Goal: Task Accomplishment & Management: Use online tool/utility

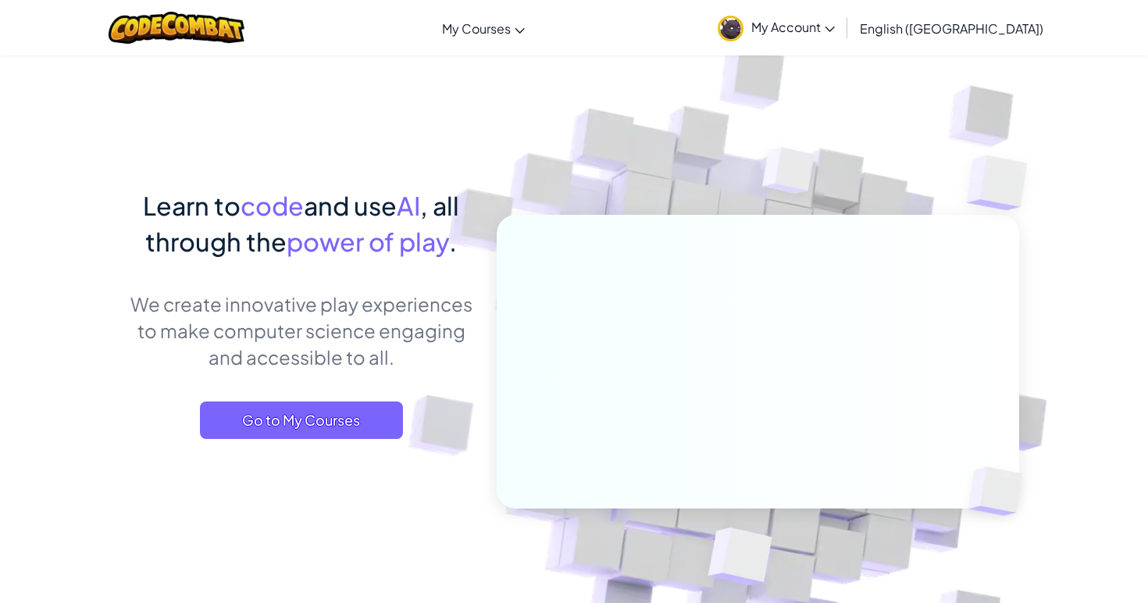
click at [843, 28] on link "My Account" at bounding box center [776, 27] width 133 height 49
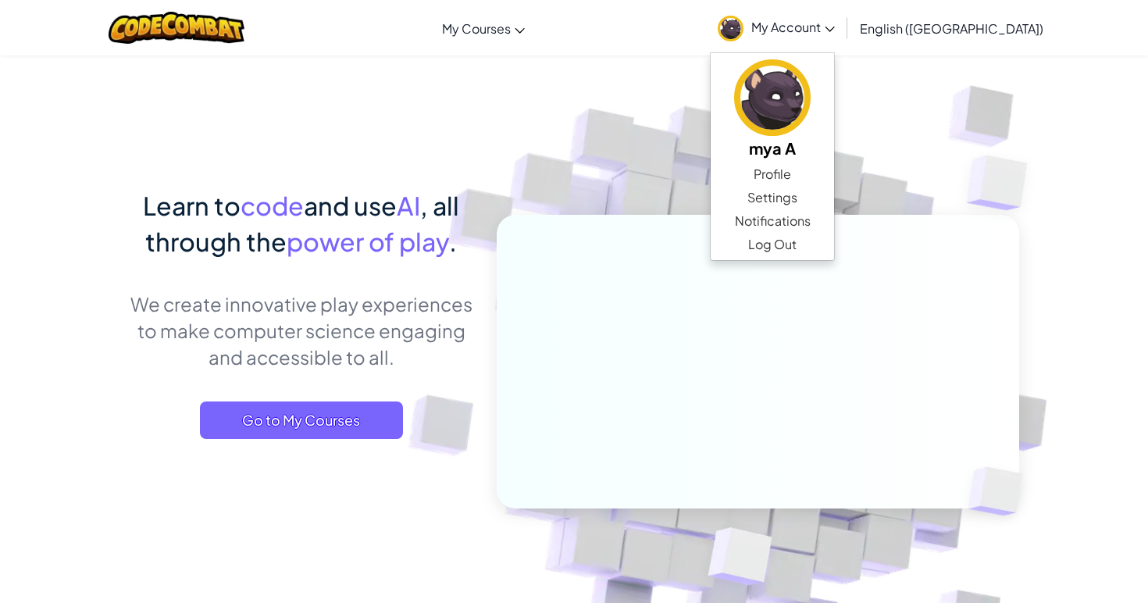
click at [614, 180] on img at bounding box center [748, 344] width 868 height 868
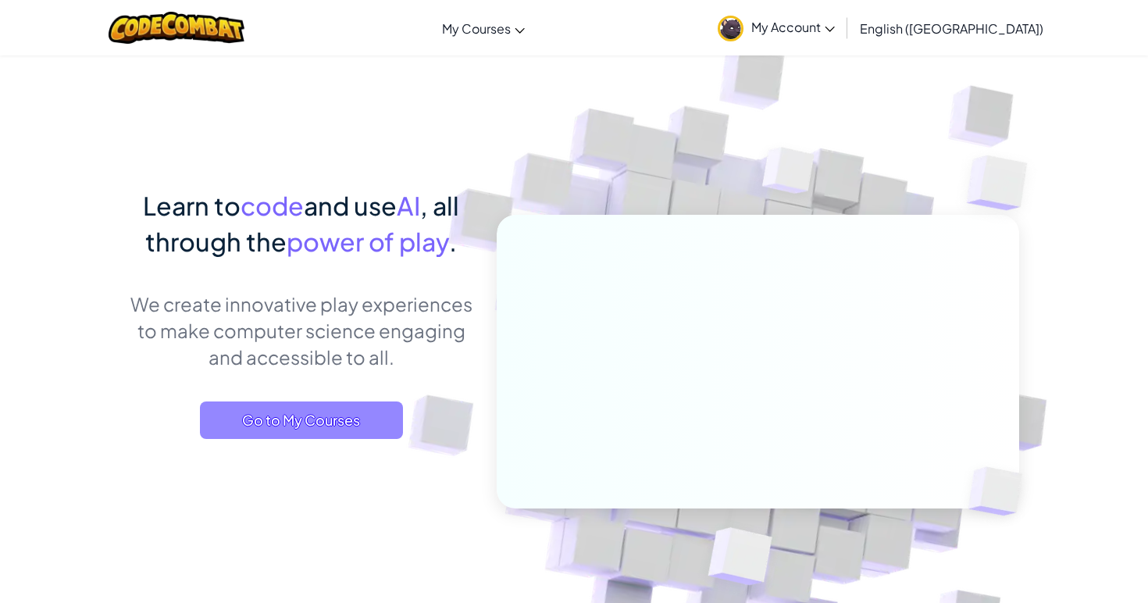
click at [365, 422] on span "Go to My Courses" at bounding box center [301, 419] width 203 height 37
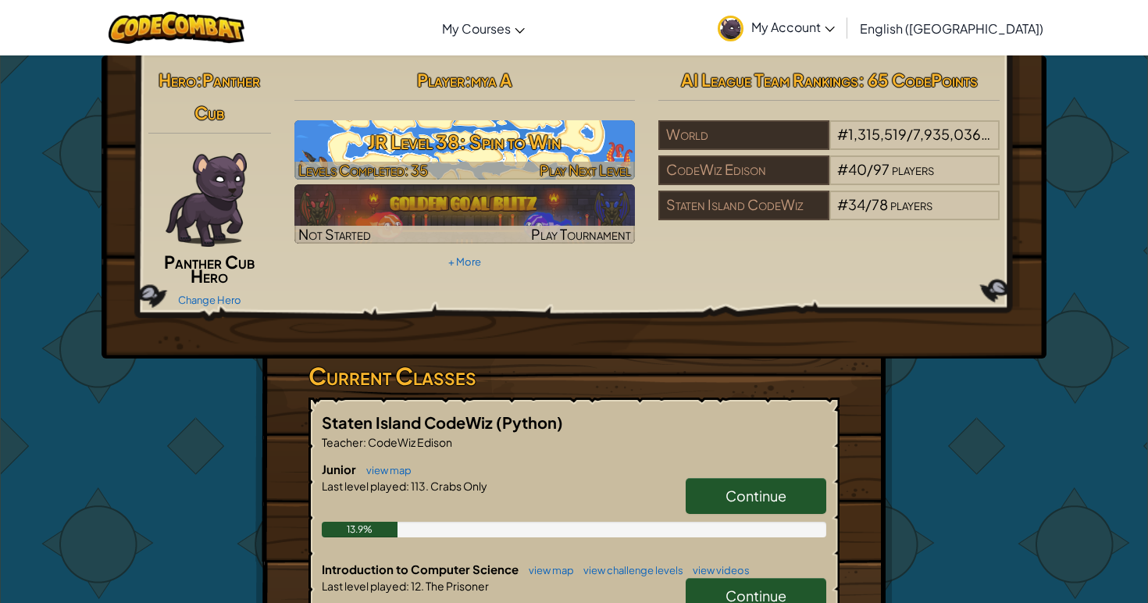
click at [443, 150] on h3 "JR Level 38: Spin to Win" at bounding box center [464, 141] width 341 height 35
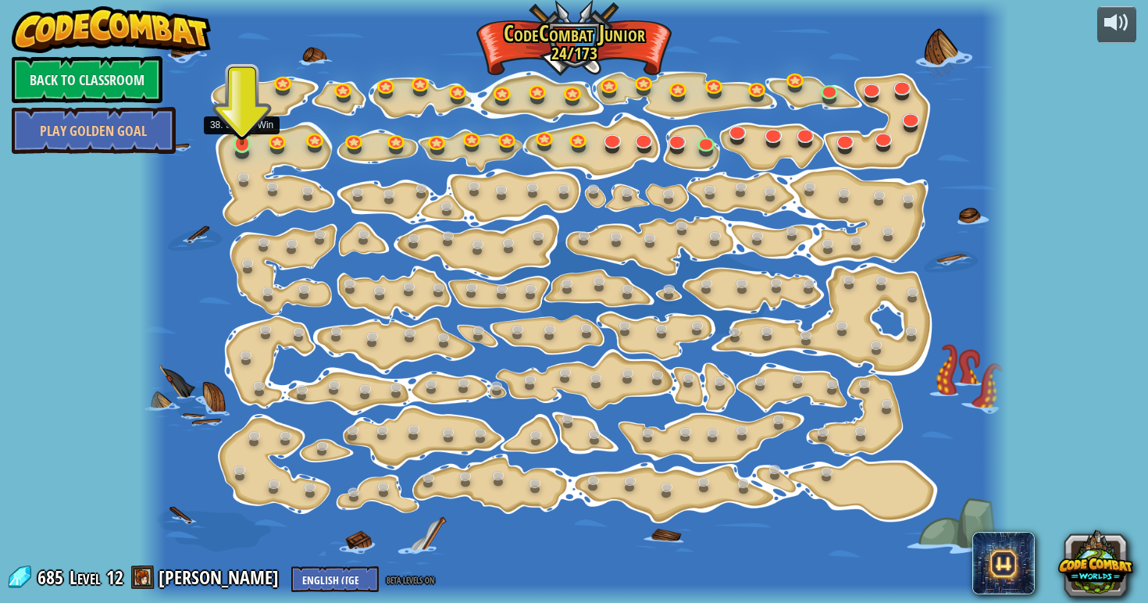
click at [240, 147] on link at bounding box center [243, 144] width 31 height 31
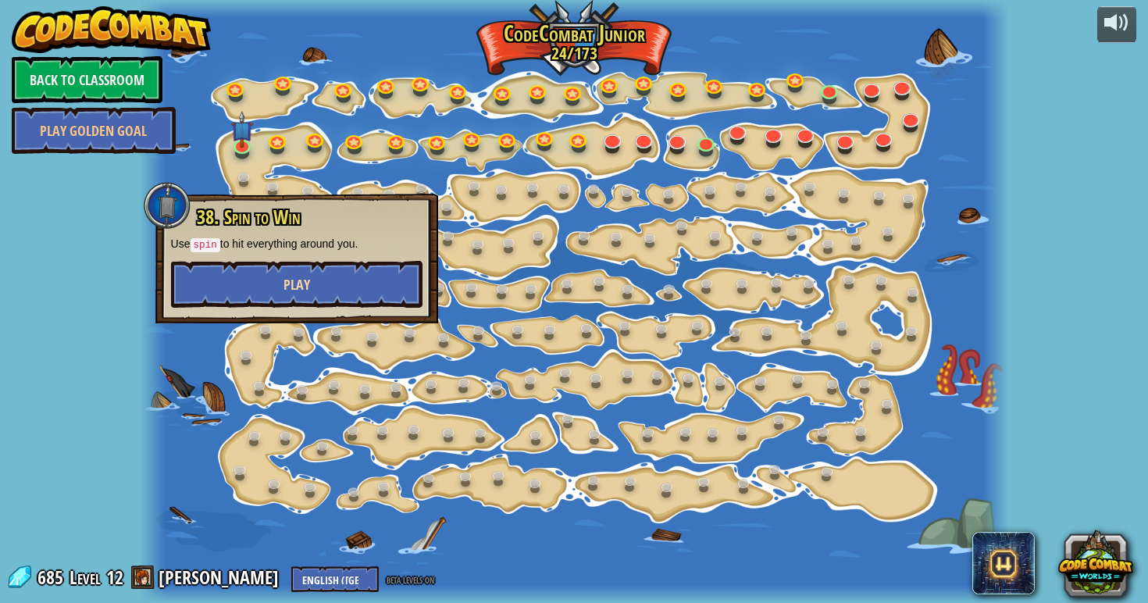
click at [345, 284] on button "Play" at bounding box center [296, 284] width 251 height 47
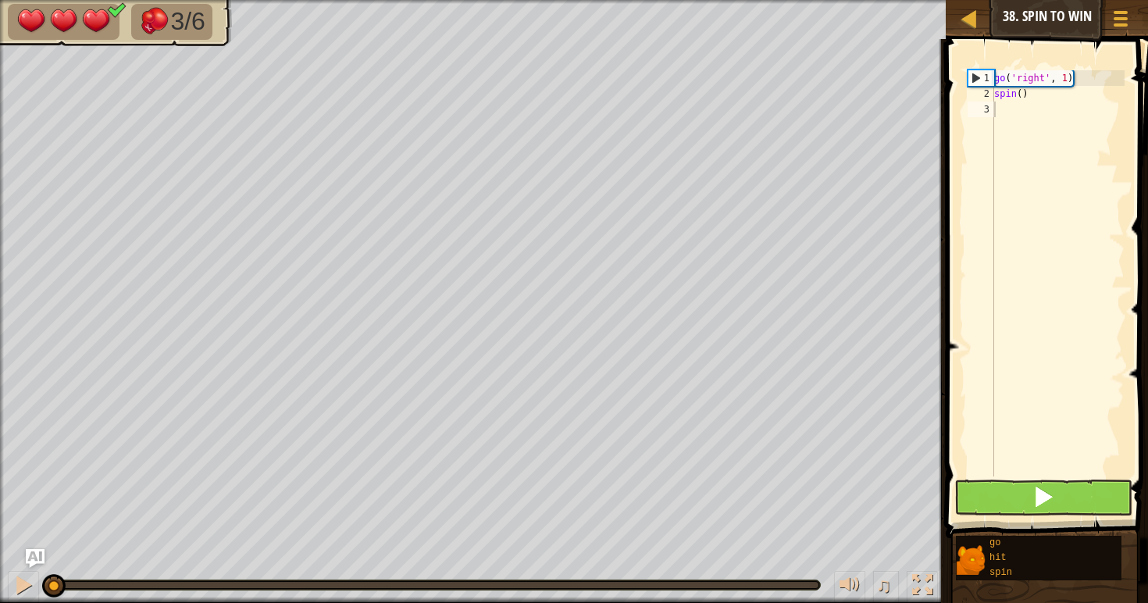
click at [1039, 513] on button at bounding box center [1043, 497] width 178 height 36
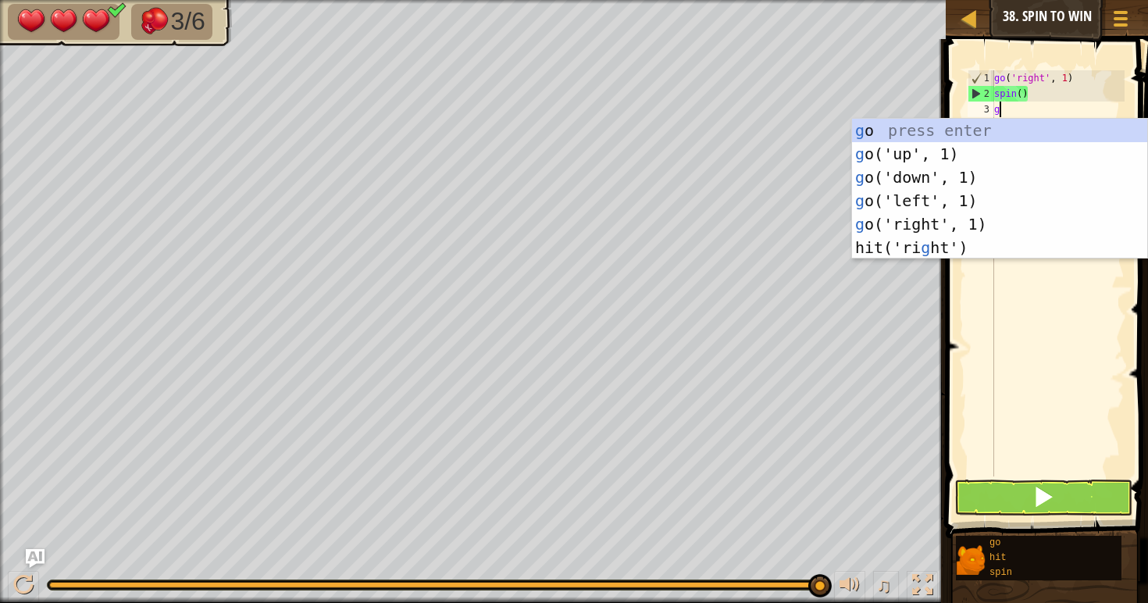
scroll to position [7, 0]
type textarea "go"
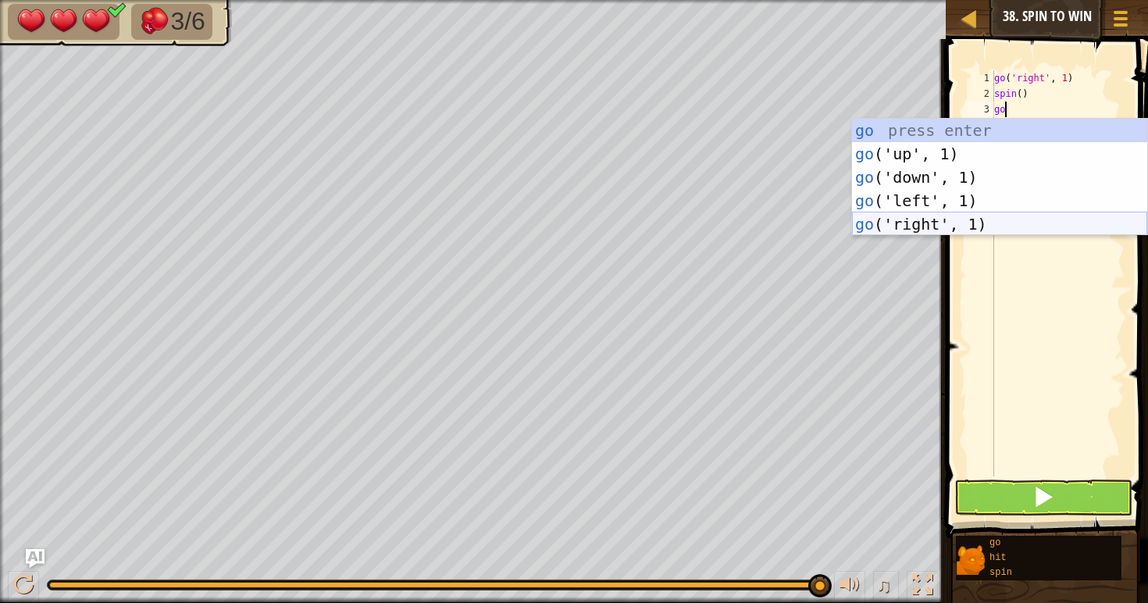
click at [962, 231] on div "go press enter go ('up', 1) press enter go ('down', 1) press enter go ('left', …" at bounding box center [999, 201] width 295 height 164
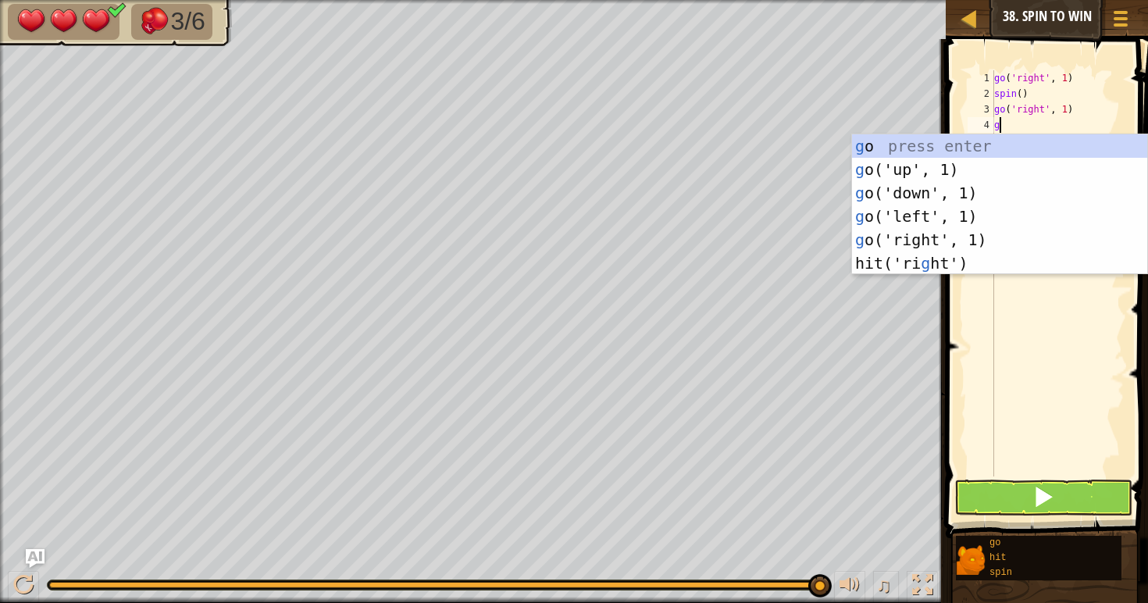
type textarea "go"
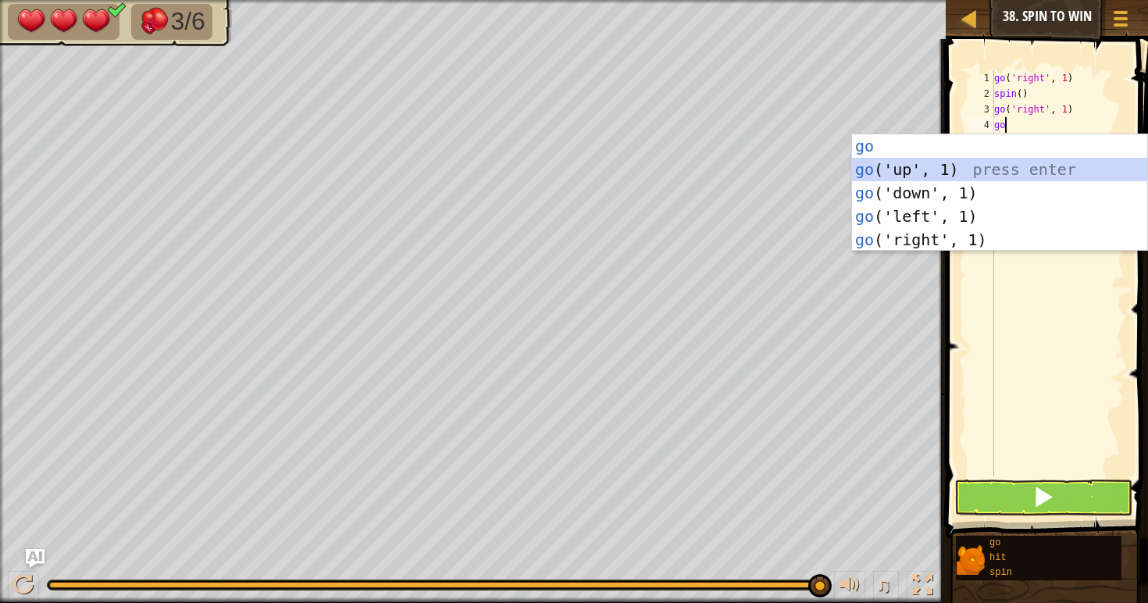
click at [929, 174] on div "go press enter go ('up', 1) press enter go ('down', 1) press enter go ('left', …" at bounding box center [999, 216] width 295 height 164
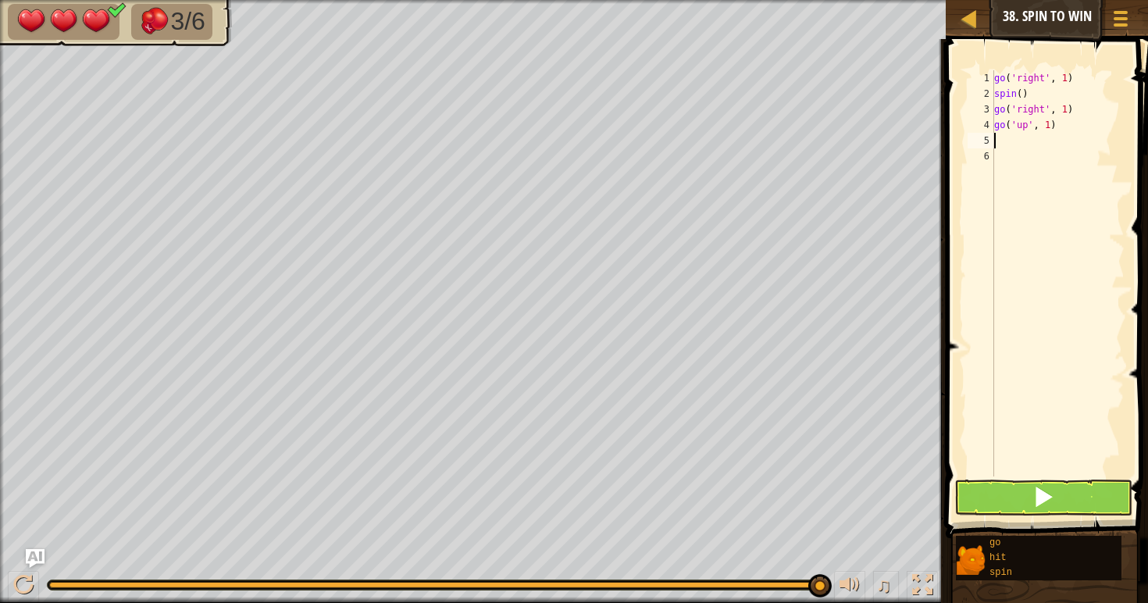
click at [1073, 125] on div "go ( 'right' , 1 ) spin ( ) go ( 'right' , 1 ) go ( 'up' , 1 )" at bounding box center [1058, 288] width 134 height 437
type textarea "g"
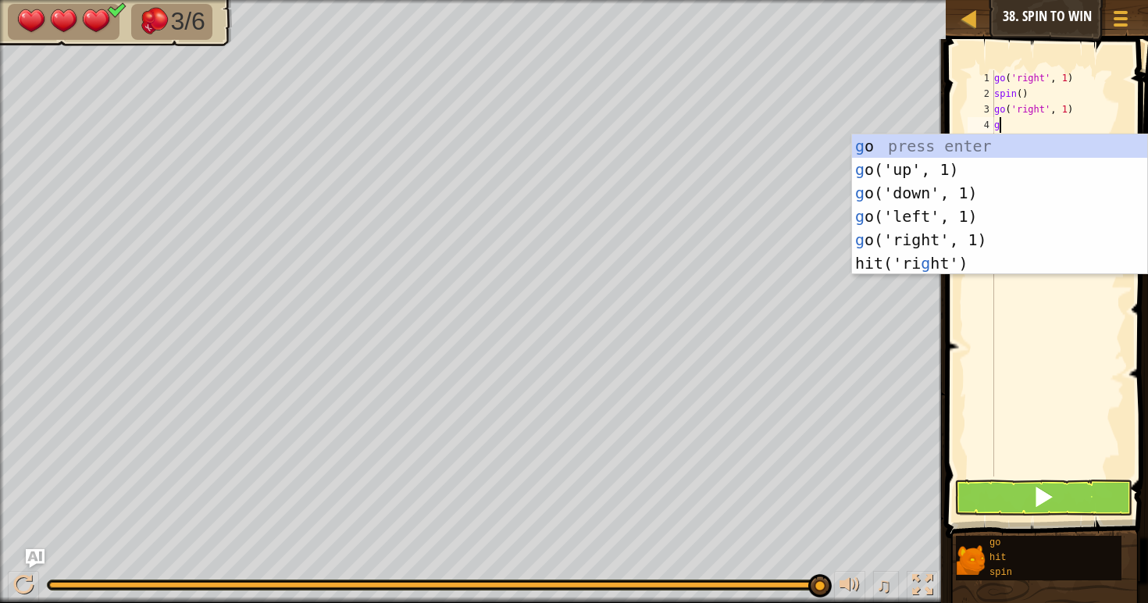
type textarea "go"
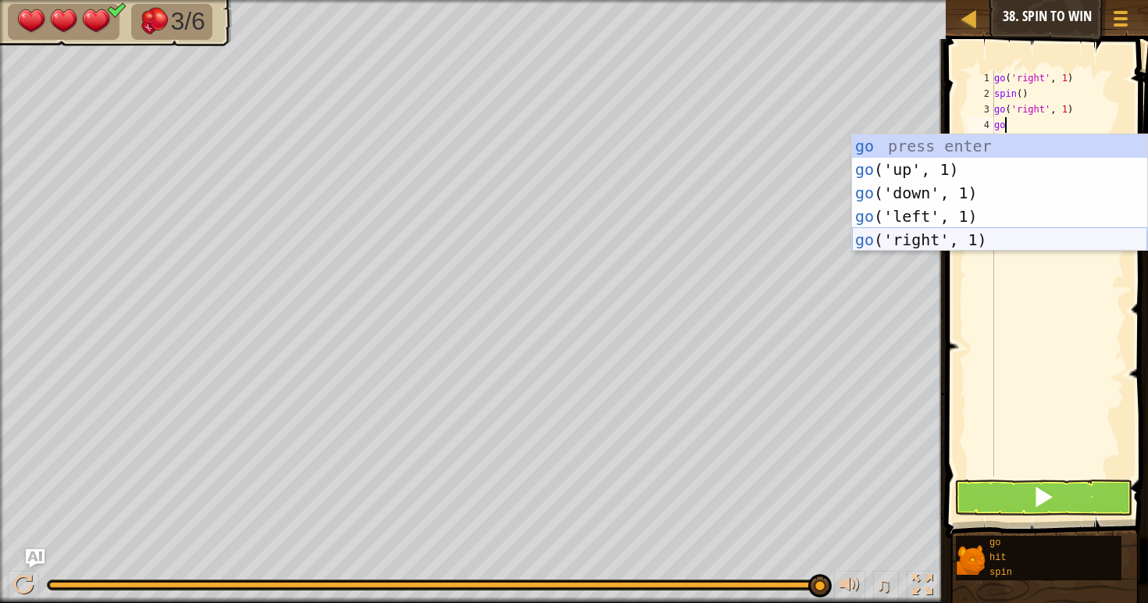
click at [972, 241] on div "go press enter go ('up', 1) press enter go ('down', 1) press enter go ('left', …" at bounding box center [999, 216] width 295 height 164
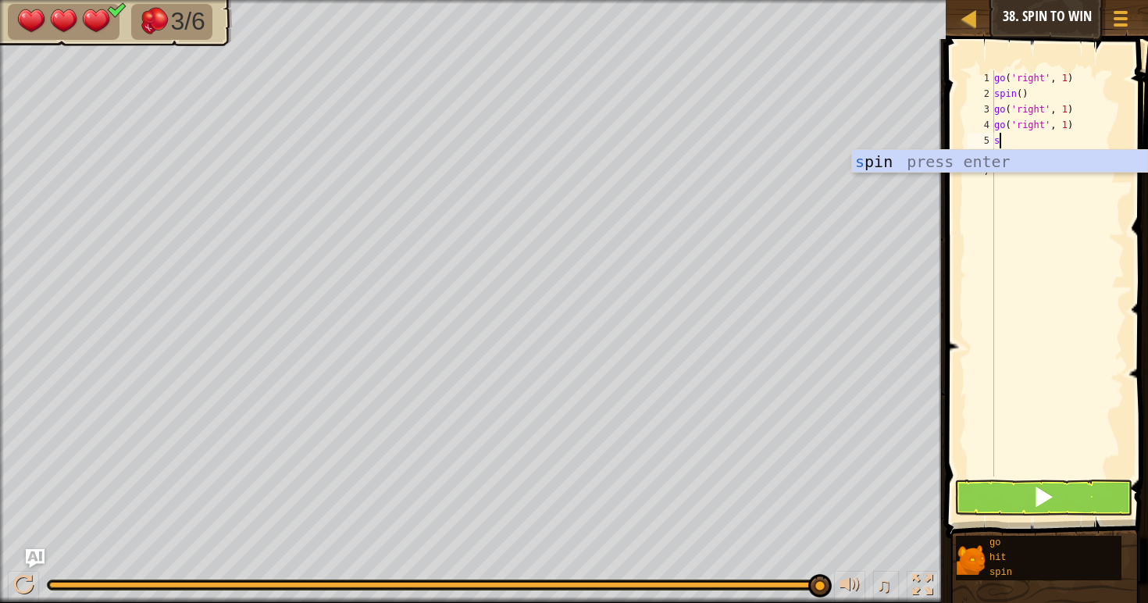
type textarea "si"
click at [875, 165] on div "s p i n press enter" at bounding box center [999, 185] width 295 height 70
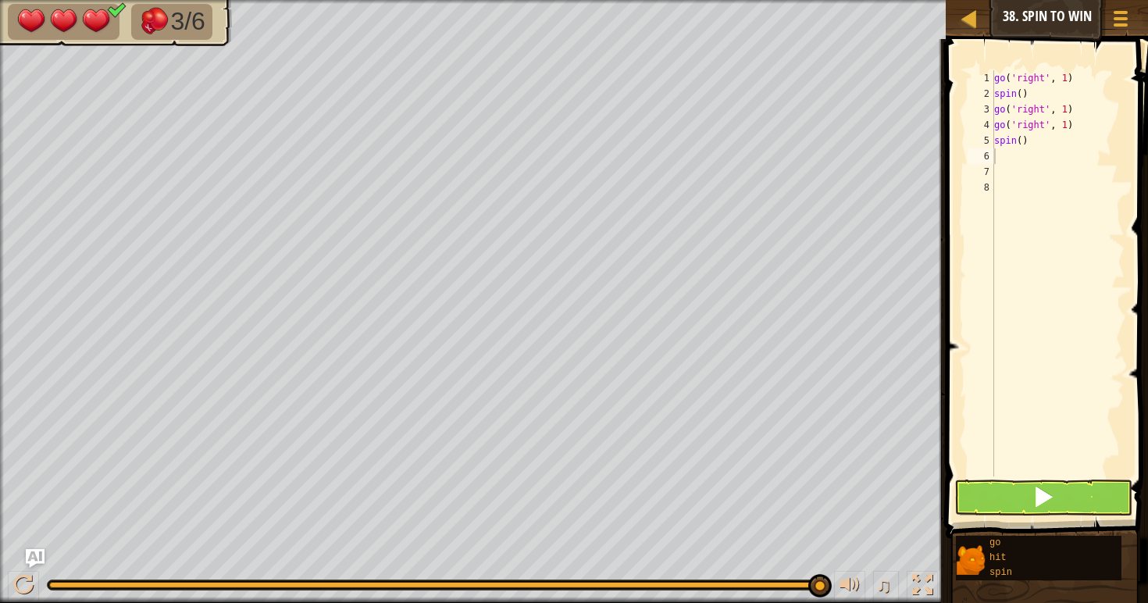
click at [1035, 510] on button at bounding box center [1043, 497] width 178 height 36
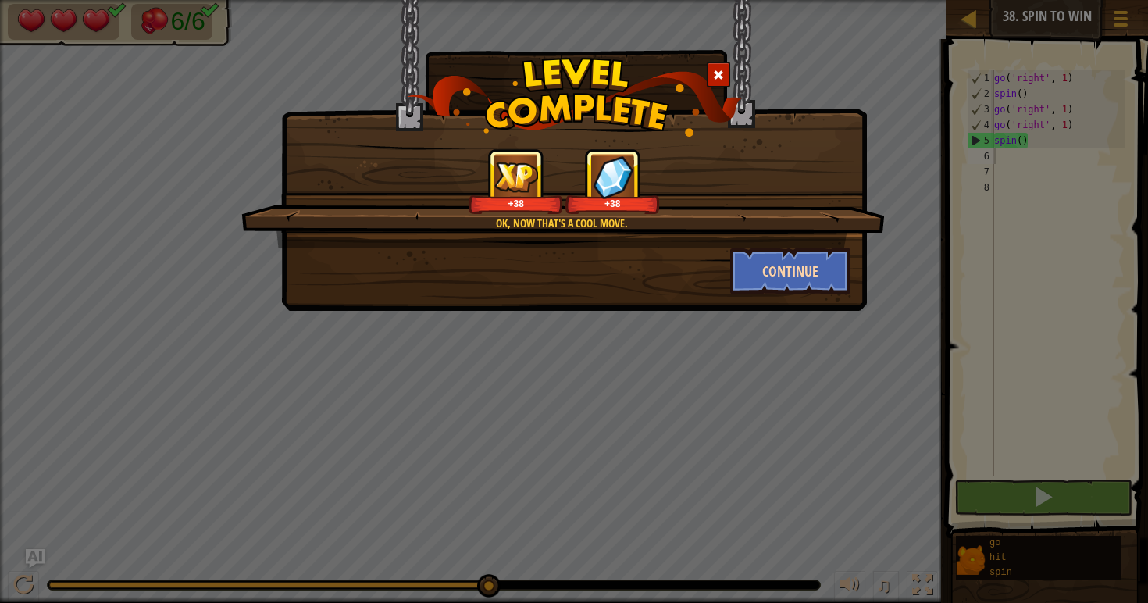
click at [803, 276] on button "Continue" at bounding box center [790, 271] width 121 height 47
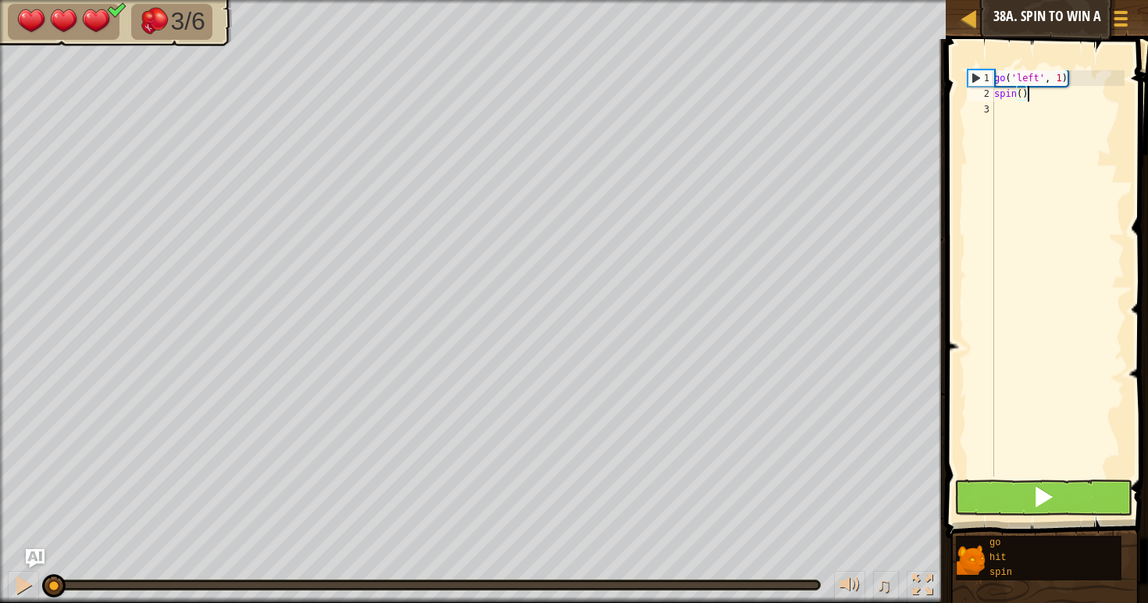
click at [1039, 500] on span at bounding box center [1043, 497] width 22 height 22
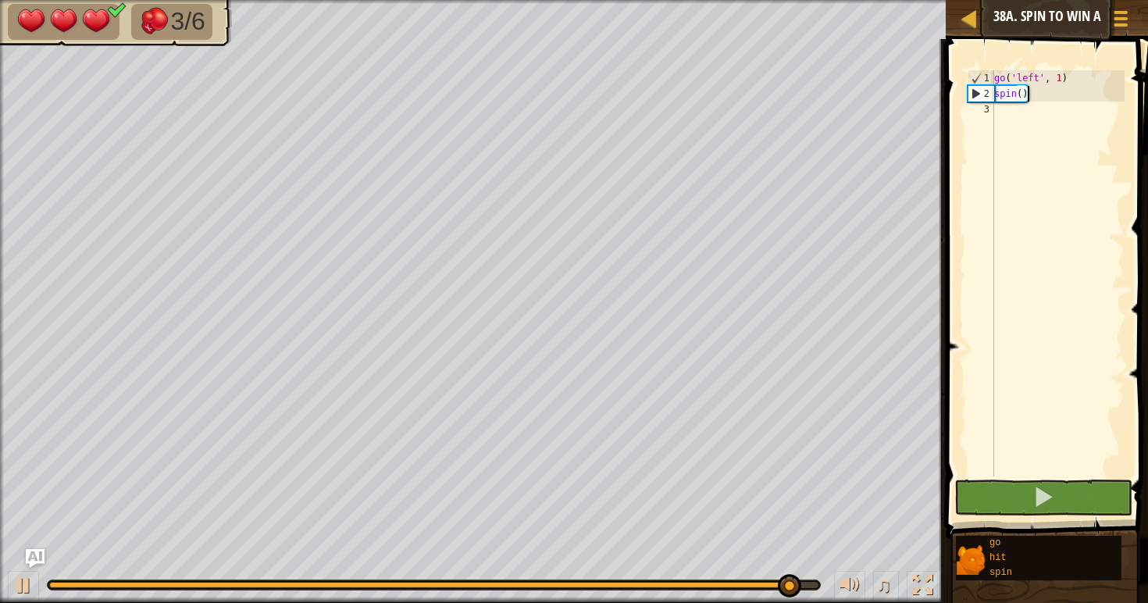
click at [998, 116] on div "go ( 'left' , 1 ) spin ( )" at bounding box center [1058, 288] width 134 height 437
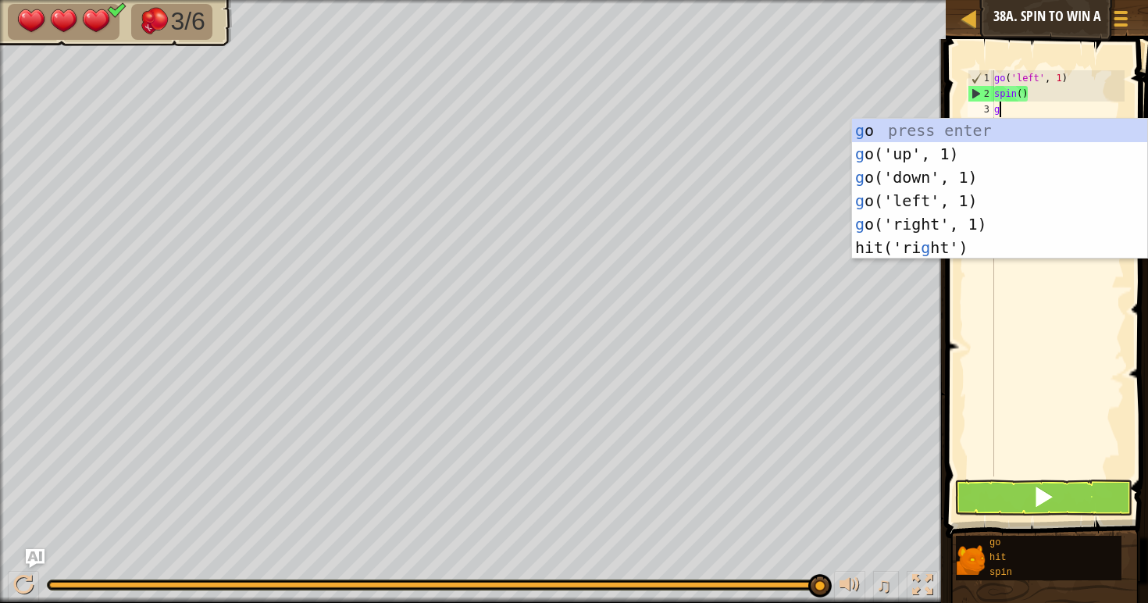
type textarea "go"
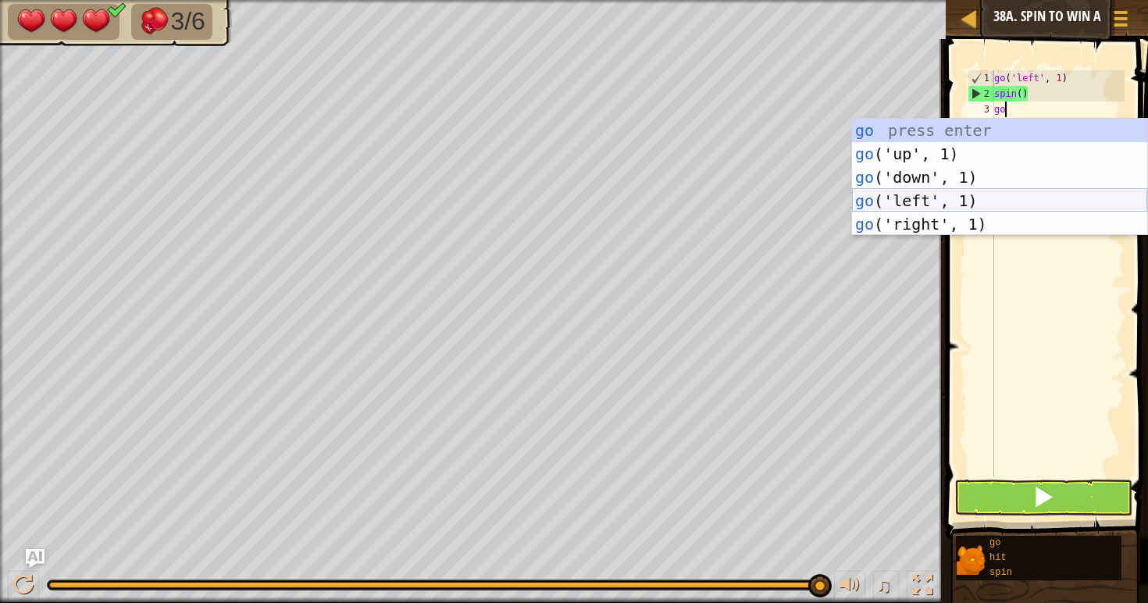
click at [895, 195] on div "go press enter go ('up', 1) press enter go ('down', 1) press enter go ('left', …" at bounding box center [999, 201] width 295 height 164
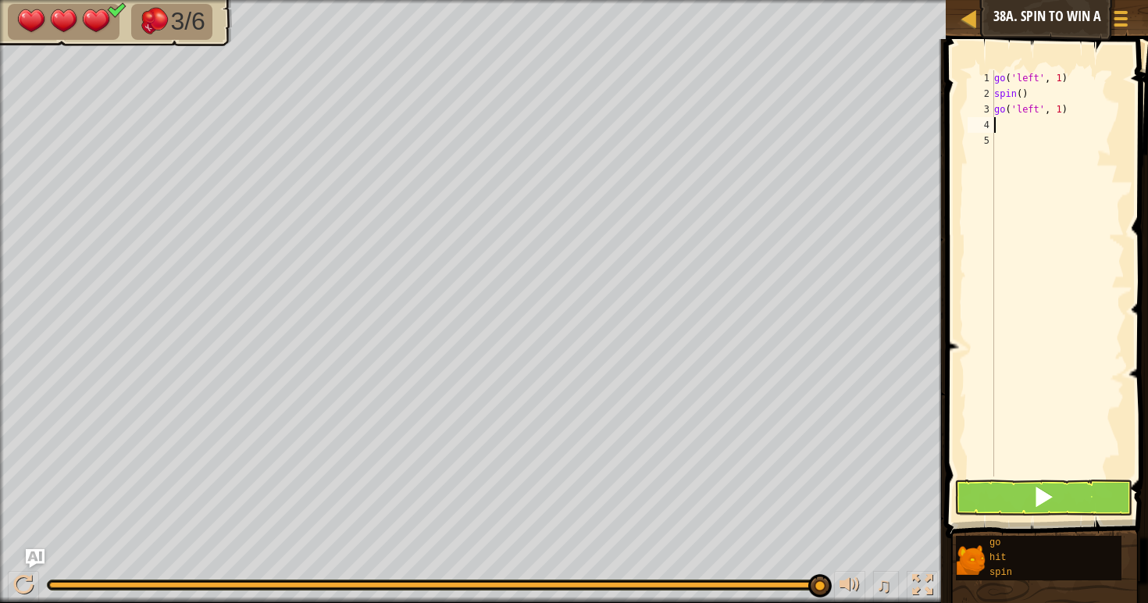
type textarea "g"
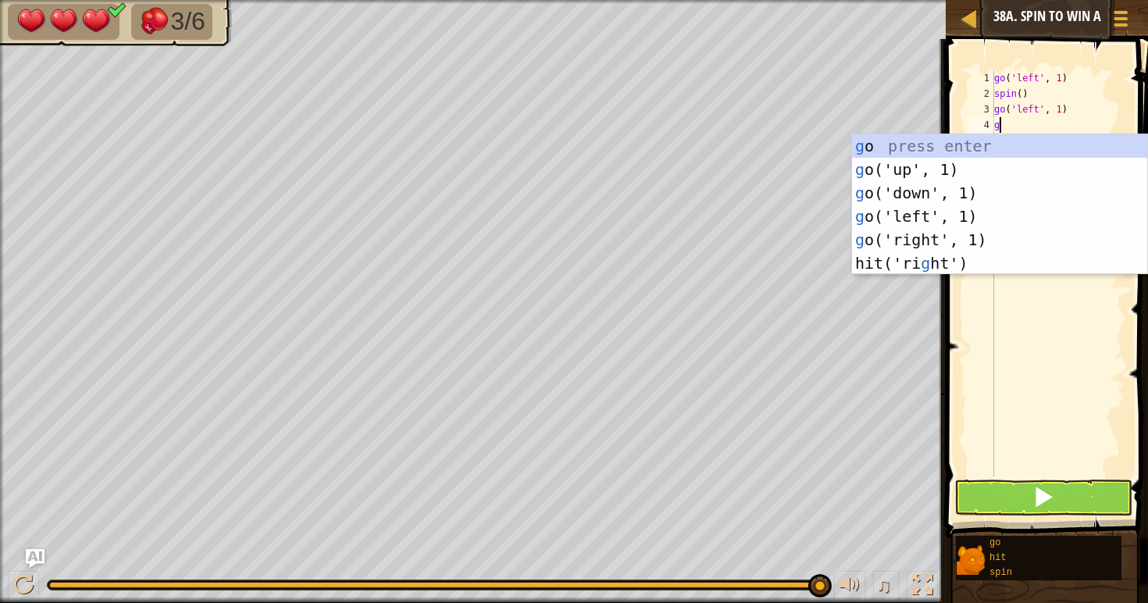
type textarea "go"
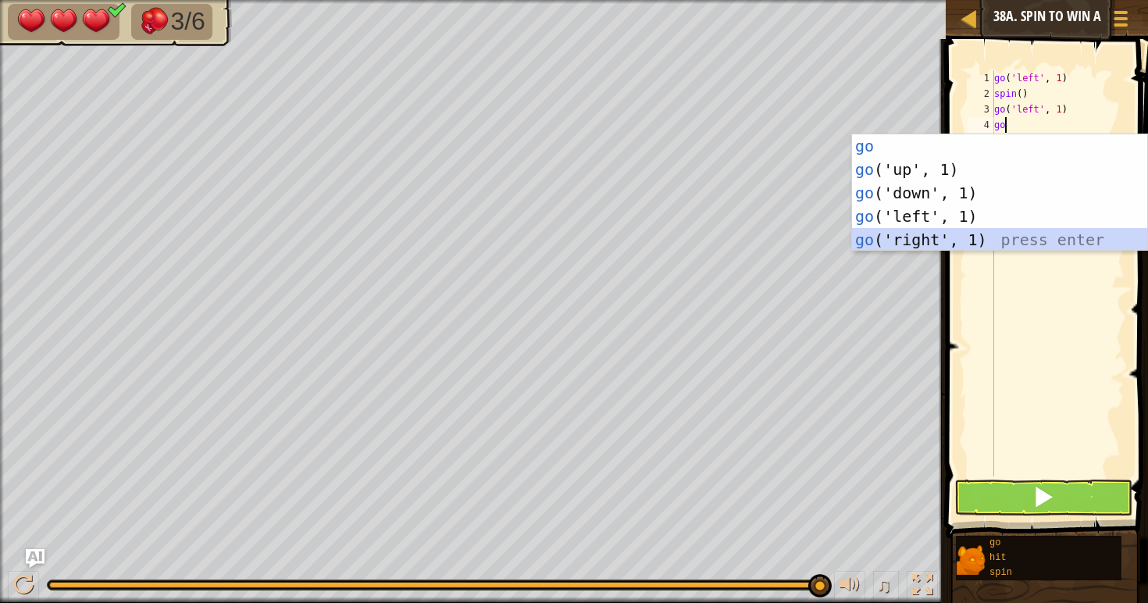
click at [1008, 231] on div "go press enter go ('up', 1) press enter go ('down', 1) press enter go ('left', …" at bounding box center [999, 216] width 295 height 164
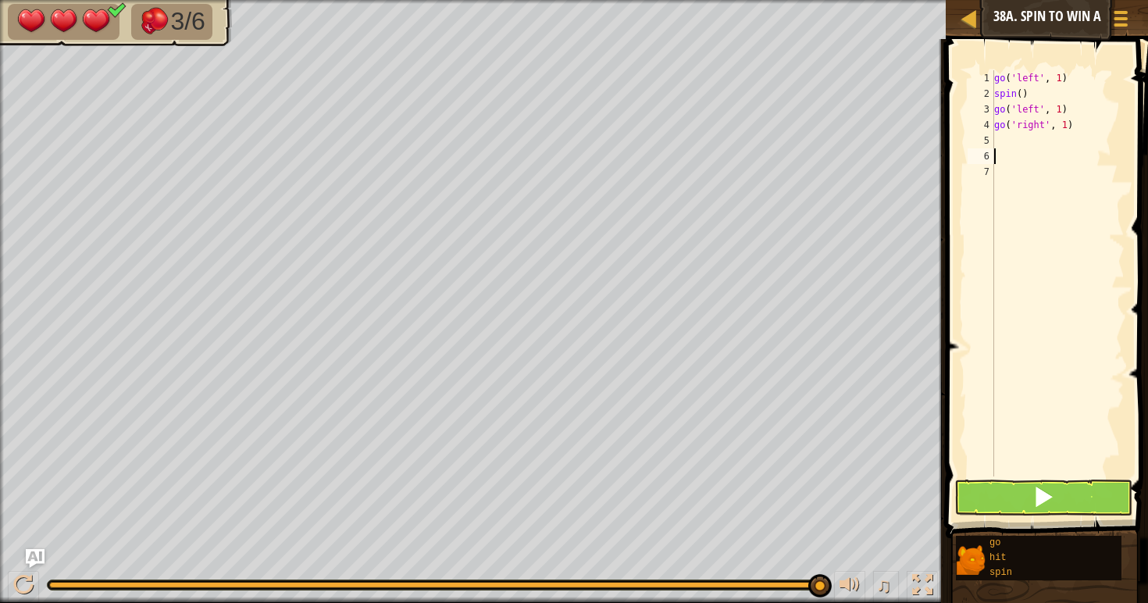
click at [994, 140] on div "5" at bounding box center [981, 141] width 27 height 16
click at [1076, 127] on div "go ( 'left' , 1 ) spin ( ) go ( 'left' , 1 ) go ( 'right' , 1 )" at bounding box center [1058, 288] width 134 height 437
type textarea "g"
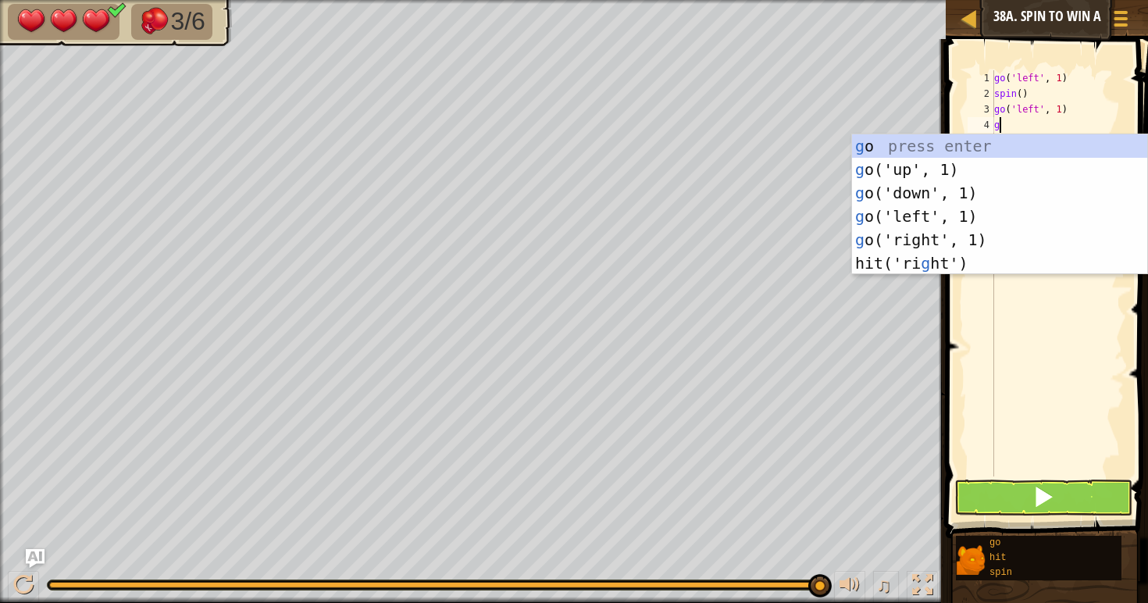
type textarea "go"
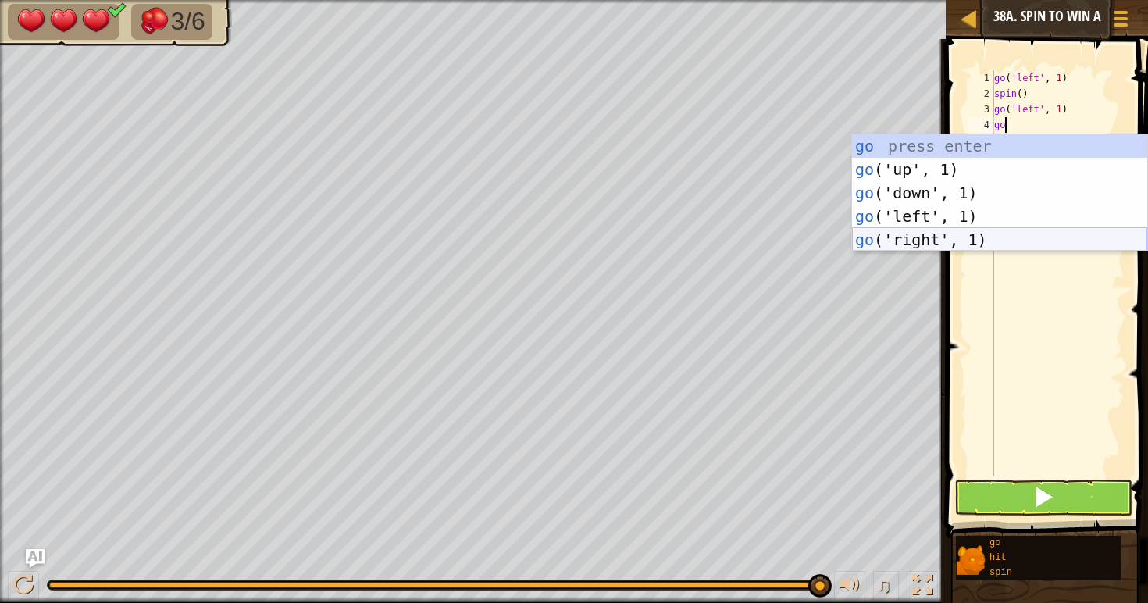
click at [987, 237] on div "go press enter go ('up', 1) press enter go ('down', 1) press enter go ('left', …" at bounding box center [999, 216] width 295 height 164
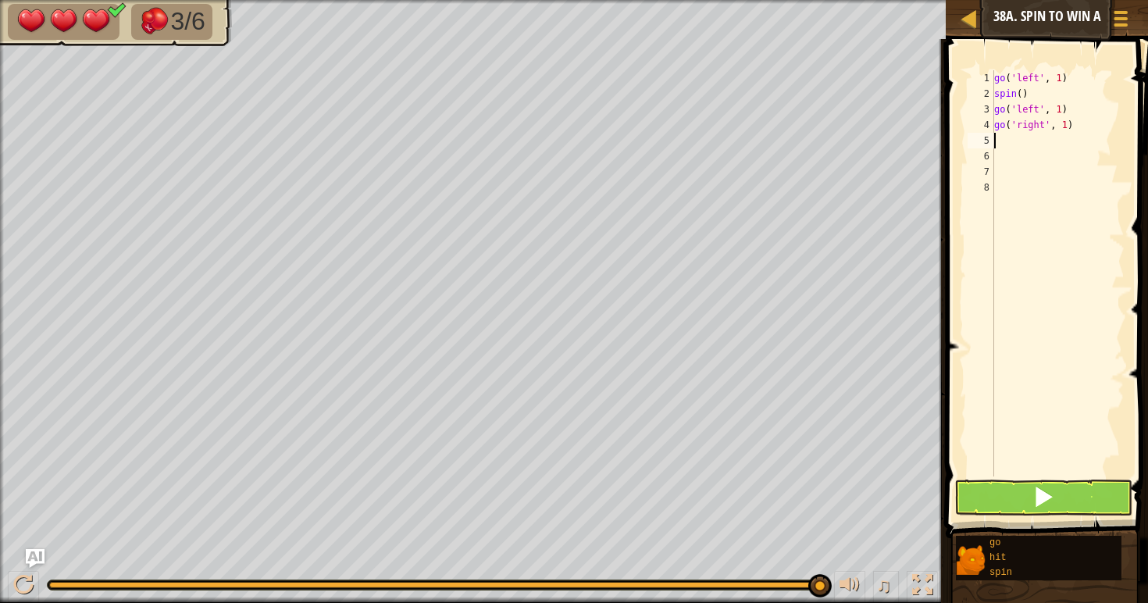
click at [1086, 136] on div "go ( 'left' , 1 ) spin ( ) go ( 'left' , 1 ) go ( 'right' , 1 )" at bounding box center [1058, 288] width 134 height 437
click at [1085, 130] on div "go ( 'left' , 1 ) spin ( ) go ( 'left' , 1 ) go ( 'right' , 1 )" at bounding box center [1058, 288] width 134 height 437
type textarea "g"
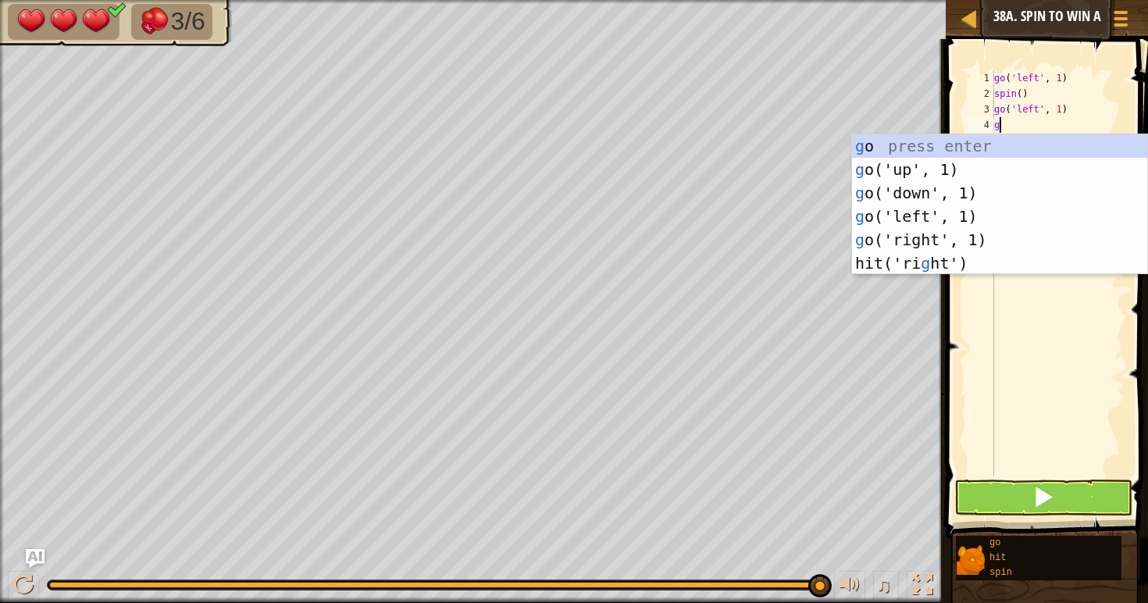
type textarea "go"
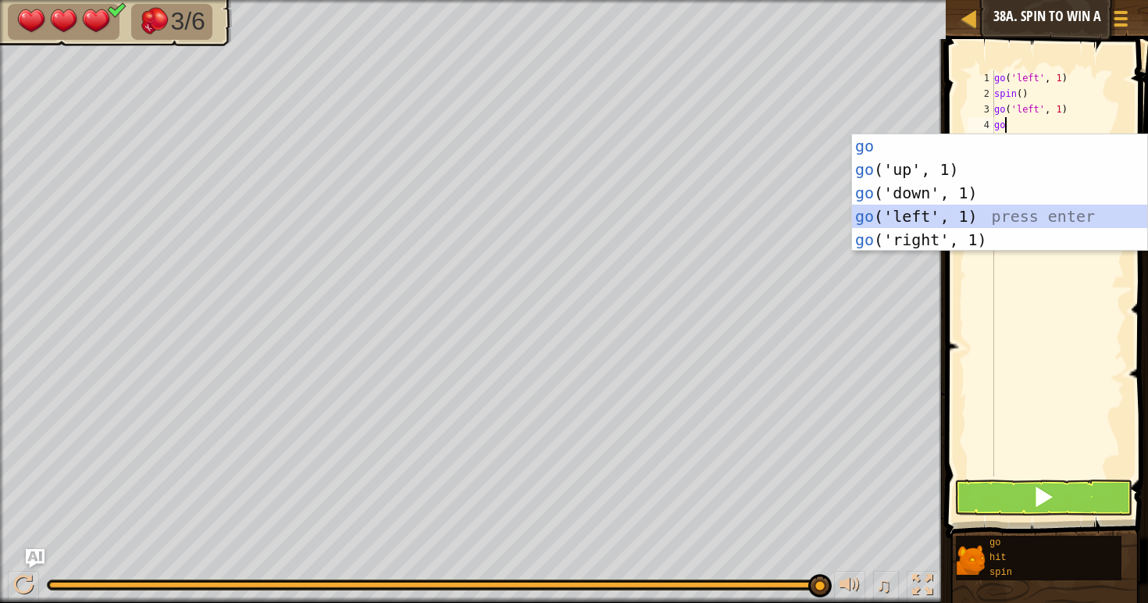
click at [967, 210] on div "go press enter go ('up', 1) press enter go ('down', 1) press enter go ('left', …" at bounding box center [999, 216] width 295 height 164
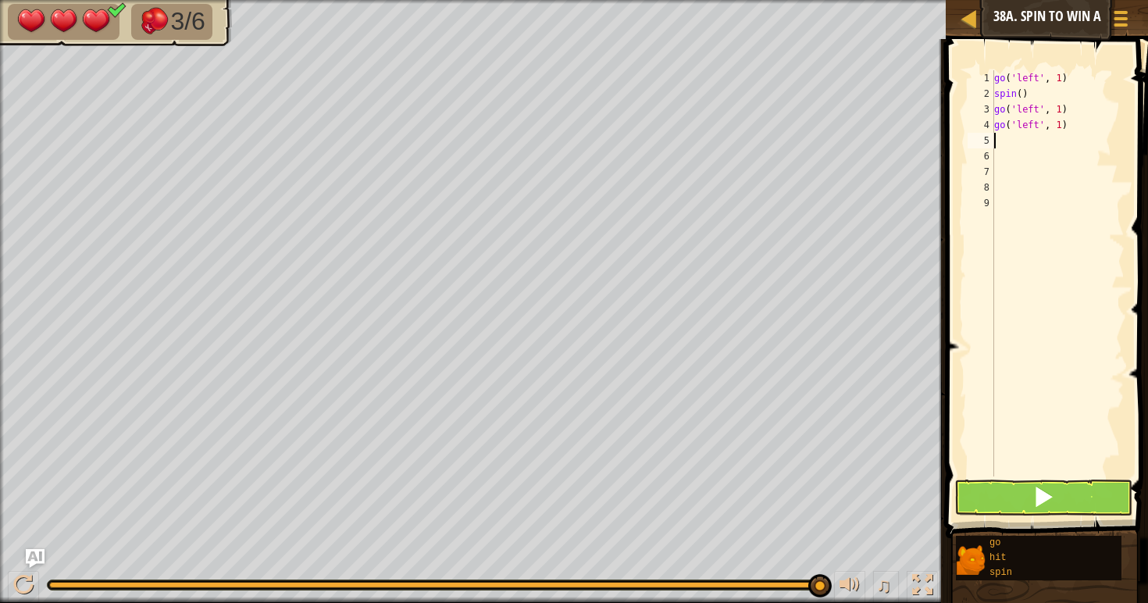
type textarea "d"
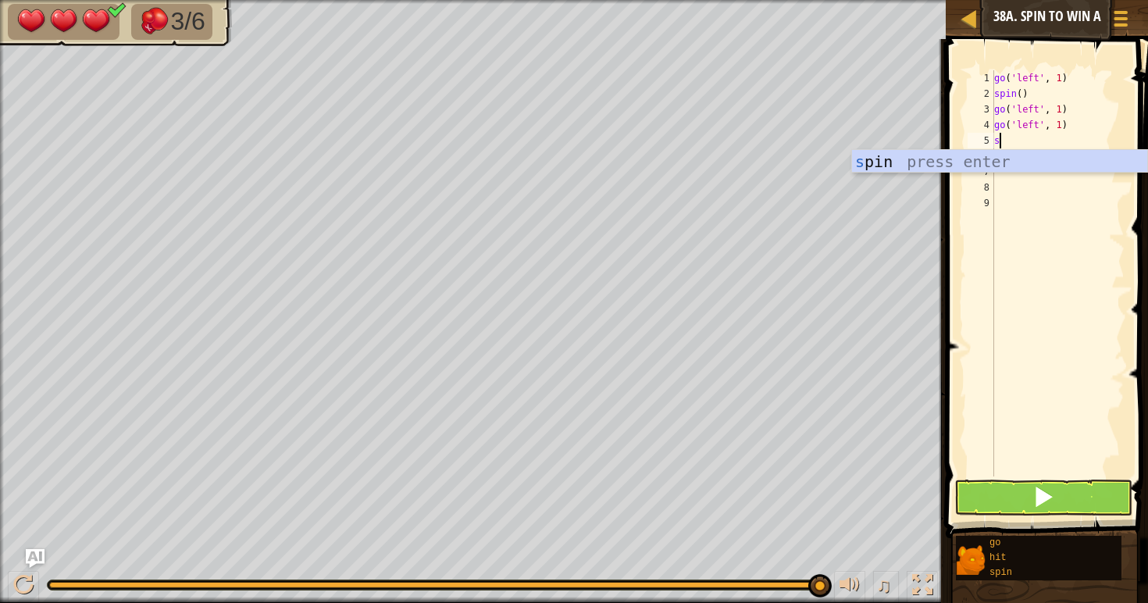
type textarea "si"
click at [914, 162] on div "s p i n press enter" at bounding box center [999, 185] width 295 height 70
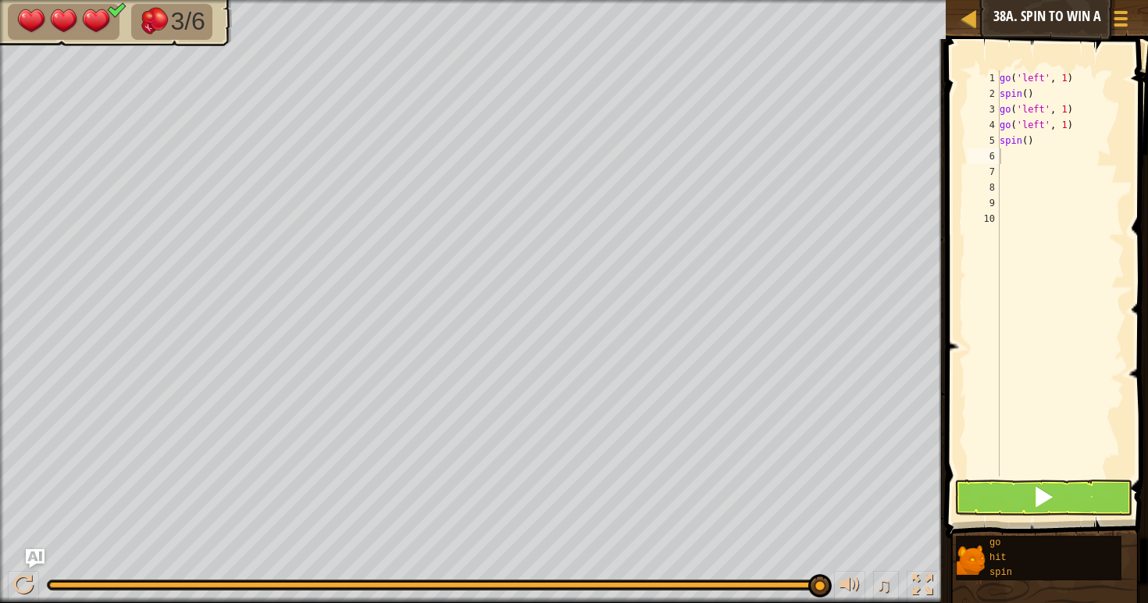
click at [1018, 505] on button at bounding box center [1043, 497] width 178 height 36
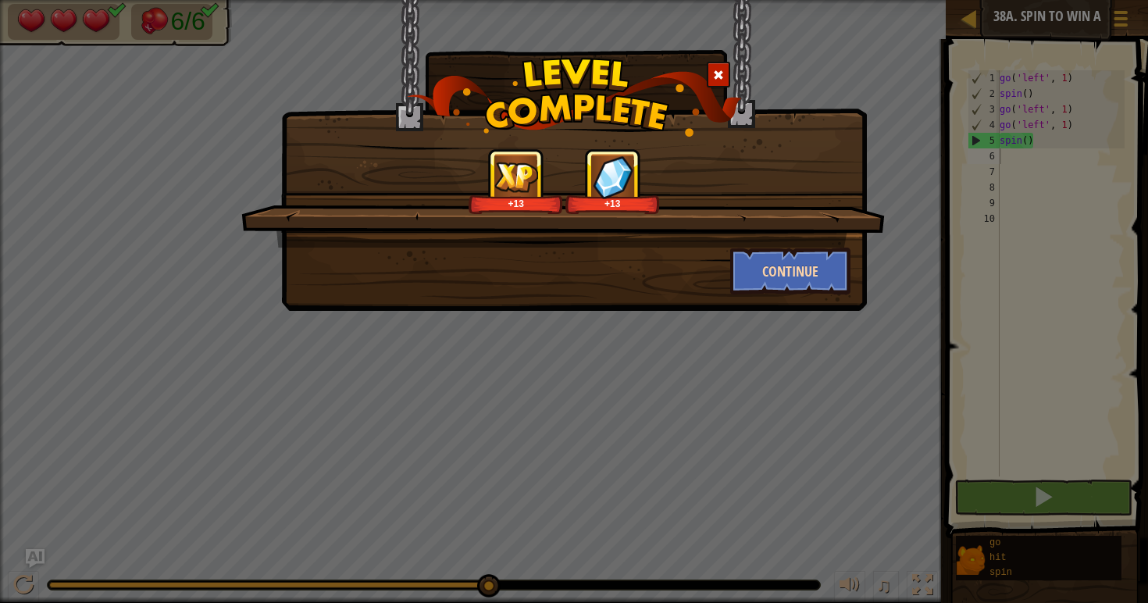
click at [807, 265] on button "Continue" at bounding box center [790, 271] width 121 height 47
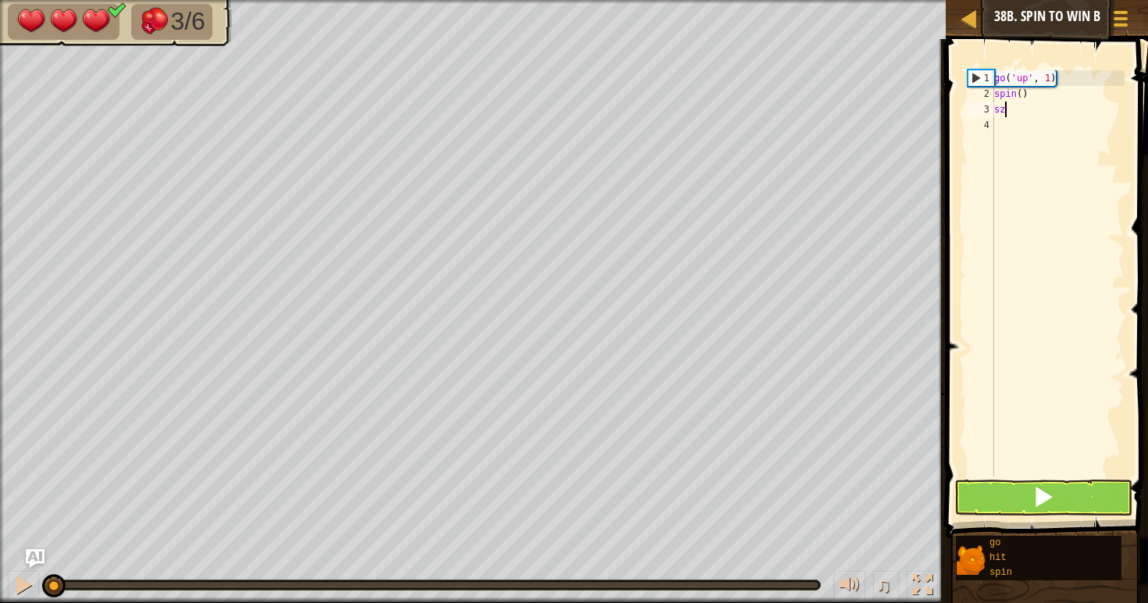
scroll to position [7, 1]
type textarea "szzz"
click at [1027, 119] on div "go ( 'up' , 1 ) spin ( ) szzz" at bounding box center [1058, 288] width 134 height 437
type textarea "s"
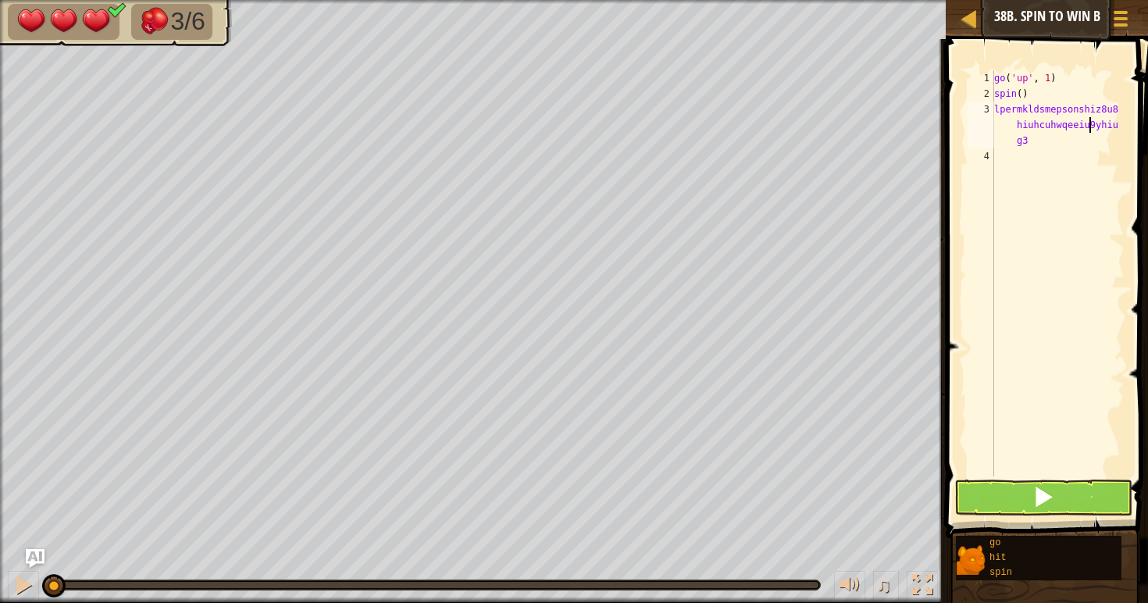
click at [1073, 130] on div "go ( 'up' , 1 ) spin ( ) lpermkldsmepsonshiz8u8 hiuhcuhwqeeiu9yhiu g3" at bounding box center [1058, 288] width 134 height 437
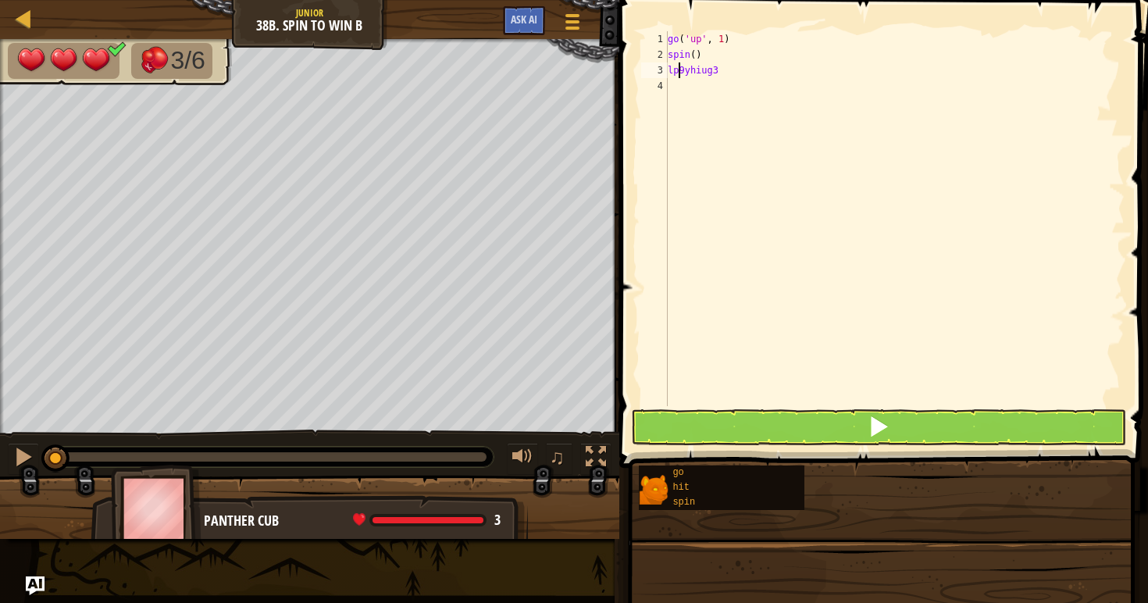
scroll to position [7, 2]
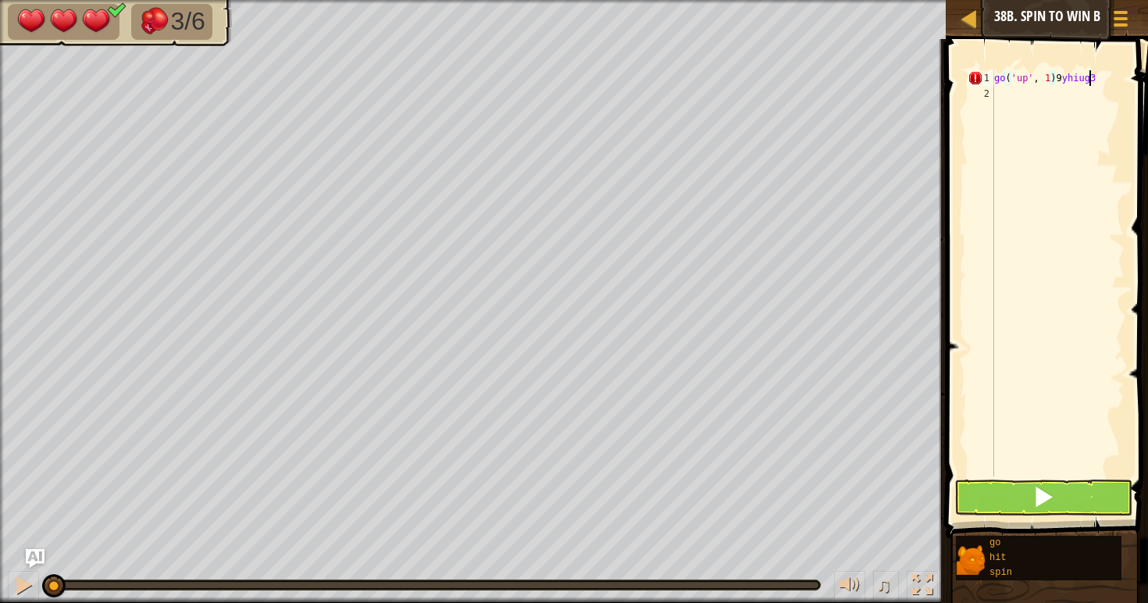
click at [1092, 79] on div "go ( 'up' , 1 ) 9 yhiug3" at bounding box center [1058, 288] width 134 height 437
click at [1111, 78] on div "go ( 'up' , 1 ) 9 yhiug3" at bounding box center [1058, 288] width 134 height 437
drag, startPoint x: 1133, startPoint y: 129, endPoint x: 1147, endPoint y: 163, distance: 37.1
click at [1147, 163] on span at bounding box center [1048, 266] width 215 height 545
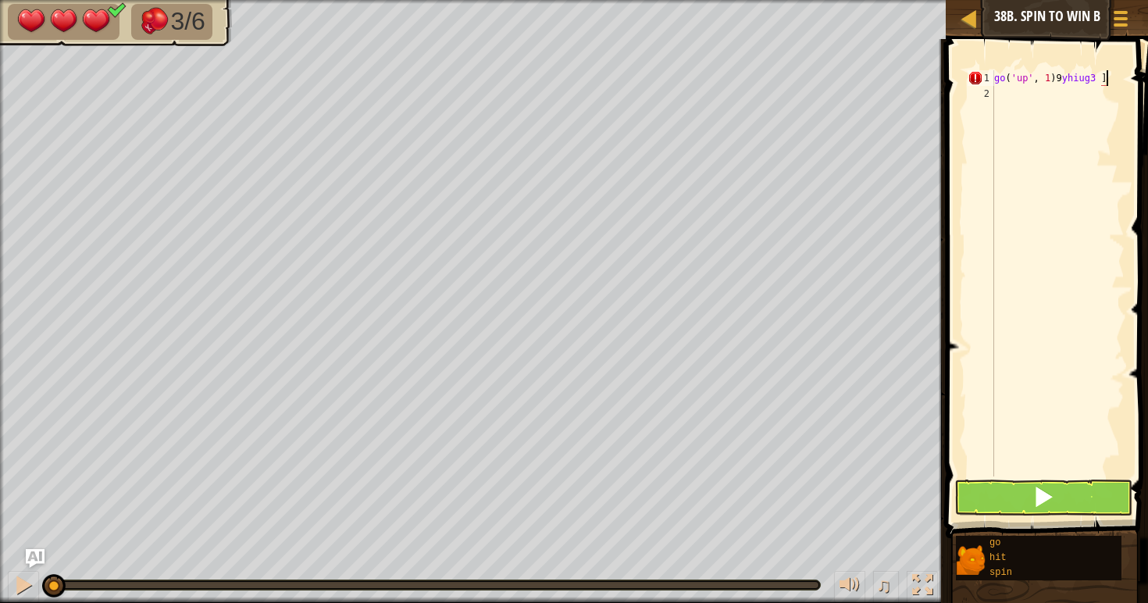
type textarea "go('up', 1)9yhiug3 ]`"
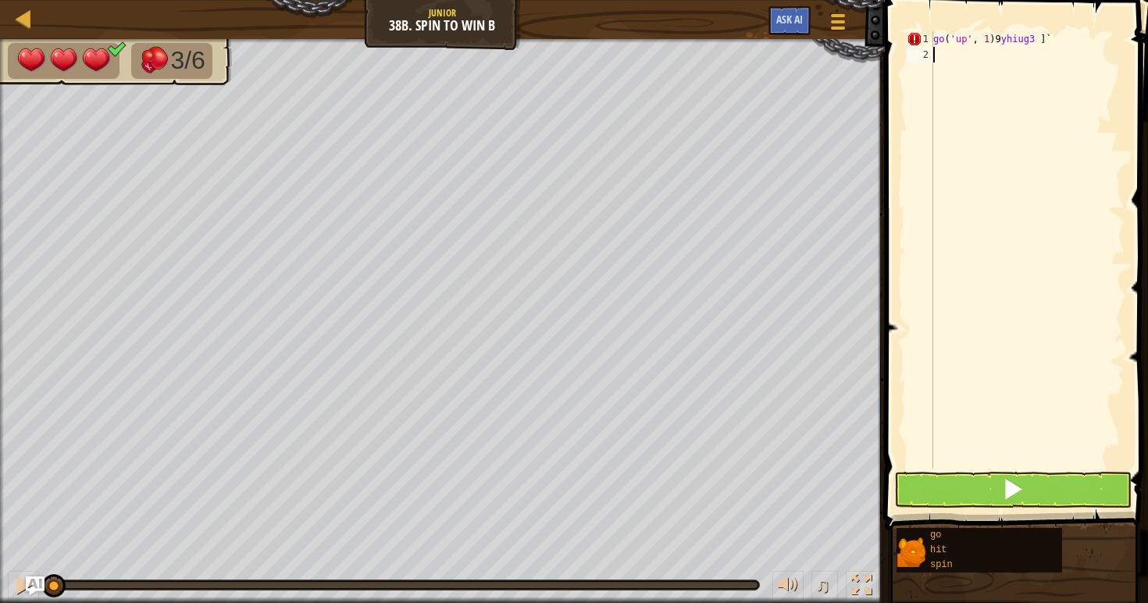
click at [1060, 129] on div "go ( 'up' , 1 ) 9 yhiug3 ] `" at bounding box center [1027, 265] width 194 height 469
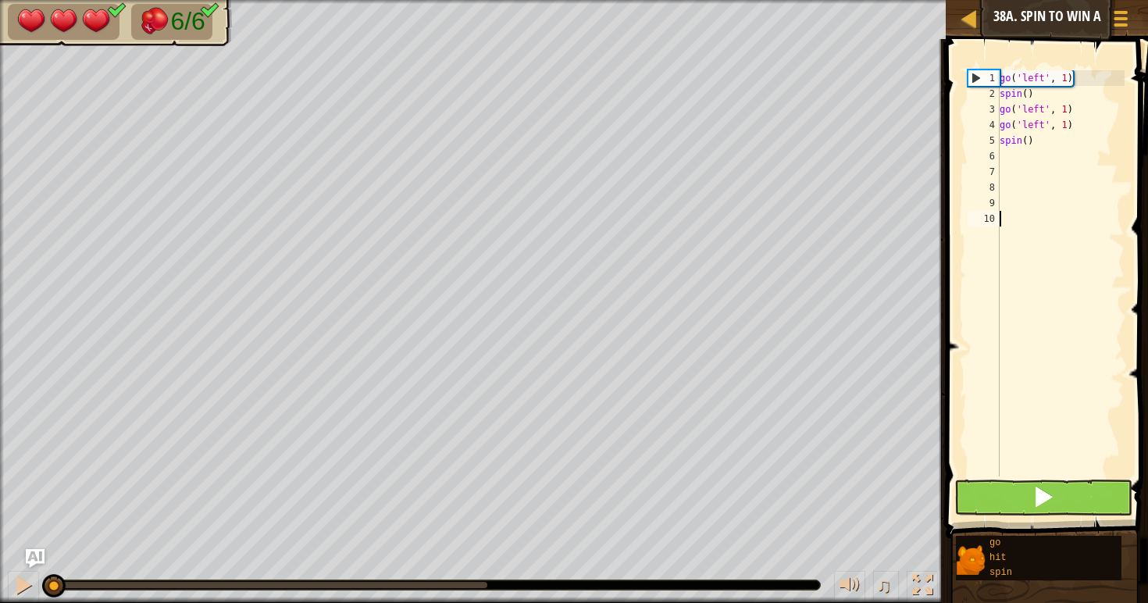
click at [1025, 508] on button at bounding box center [1043, 497] width 178 height 36
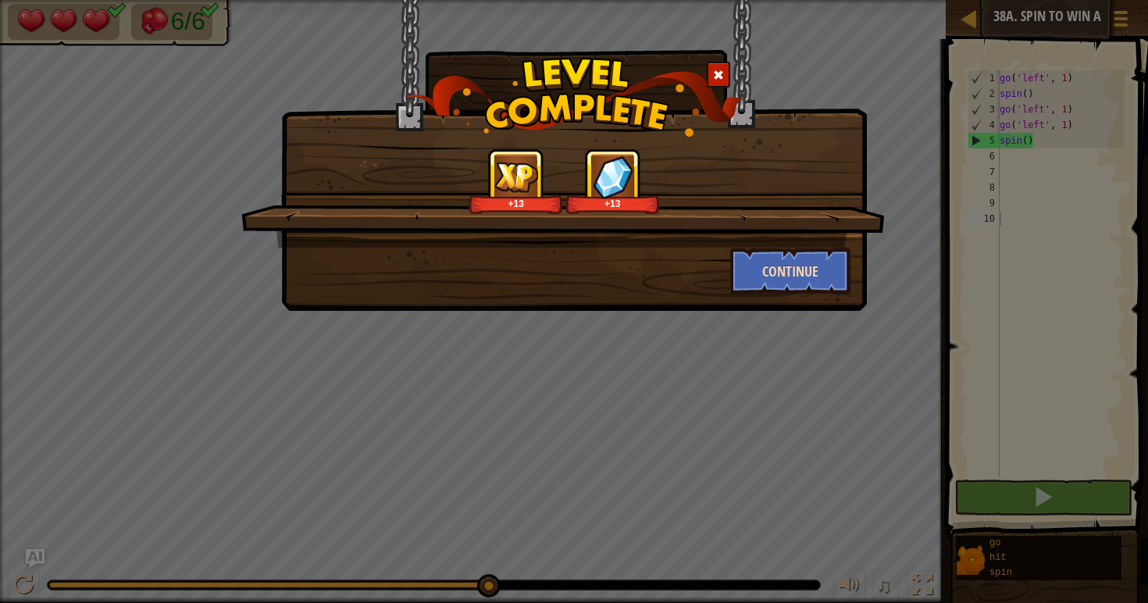
click at [820, 273] on button "Continue" at bounding box center [790, 271] width 121 height 47
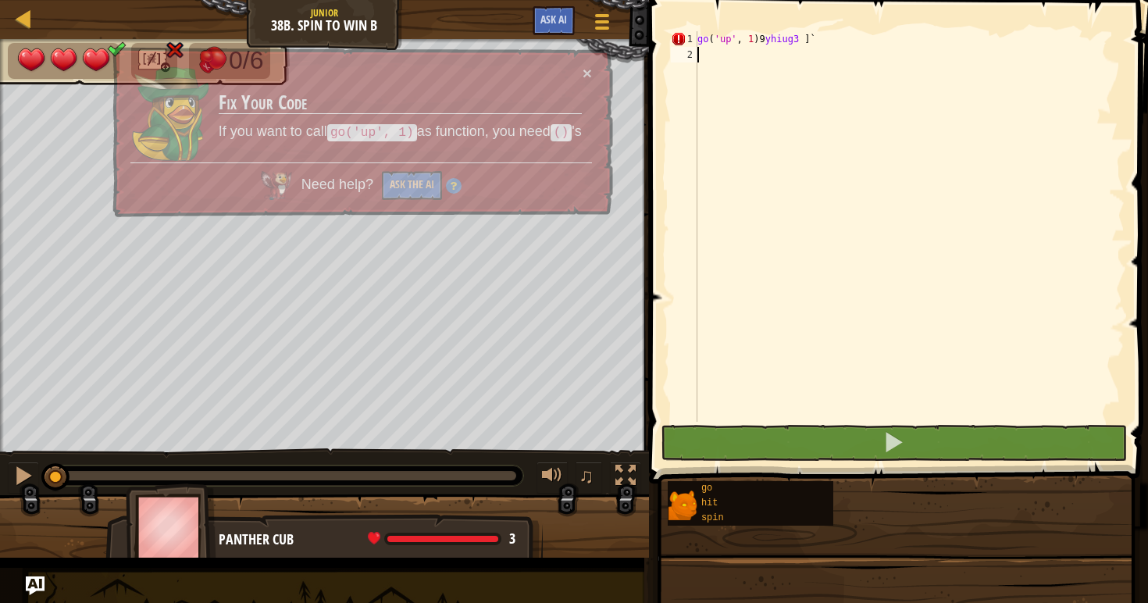
click at [900, 462] on div "Spin to Win B Goals Start Level Error loading from server. Try refreshing the p…" at bounding box center [574, 301] width 1148 height 603
